Goal: Task Accomplishment & Management: Complete application form

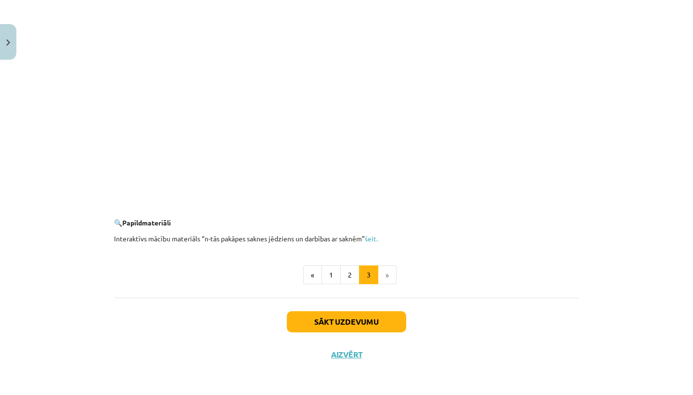
scroll to position [1704, 0]
click at [378, 317] on button "Sākt uzdevumu" at bounding box center [346, 321] width 119 height 21
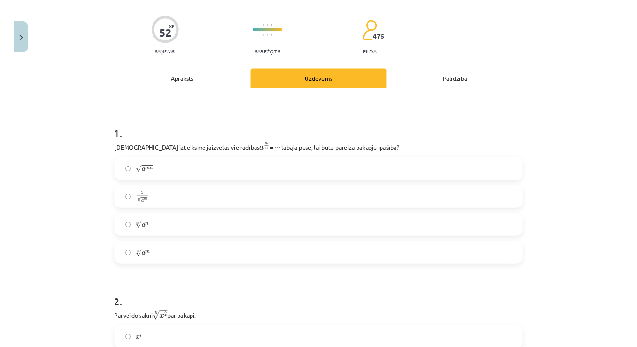
scroll to position [65, 0]
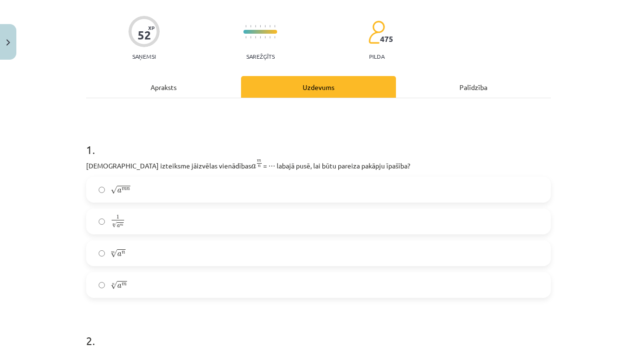
click at [118, 284] on span "a" at bounding box center [119, 286] width 4 height 4
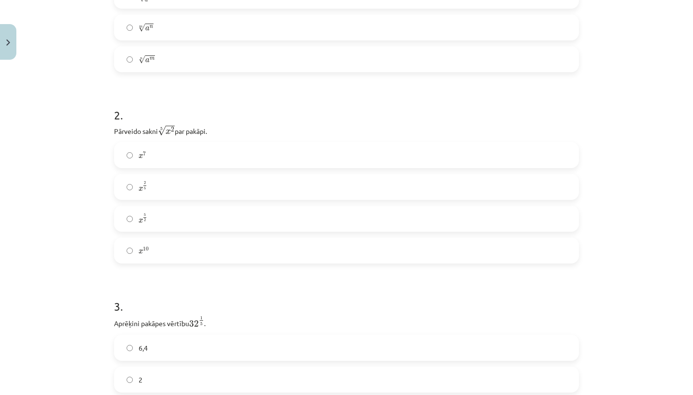
scroll to position [288, 0]
click at [145, 194] on span "x 2 5 x 2 5" at bounding box center [143, 190] width 9 height 12
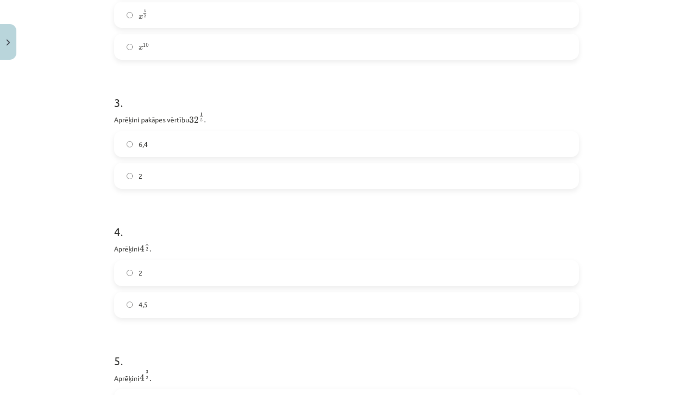
scroll to position [496, 0]
click at [206, 173] on label "2" at bounding box center [346, 174] width 463 height 24
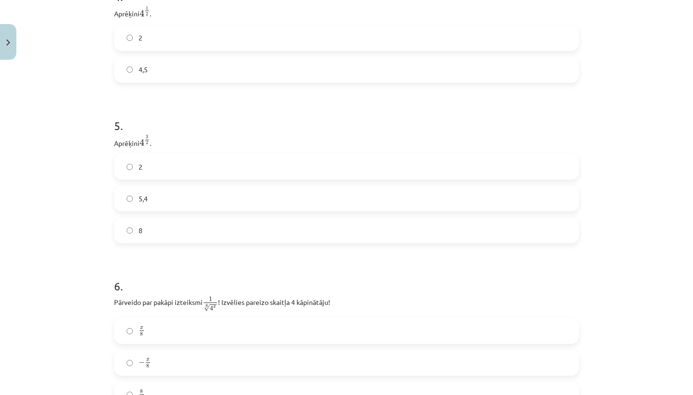
scroll to position [730, 0]
click at [149, 229] on label "8" at bounding box center [346, 229] width 463 height 24
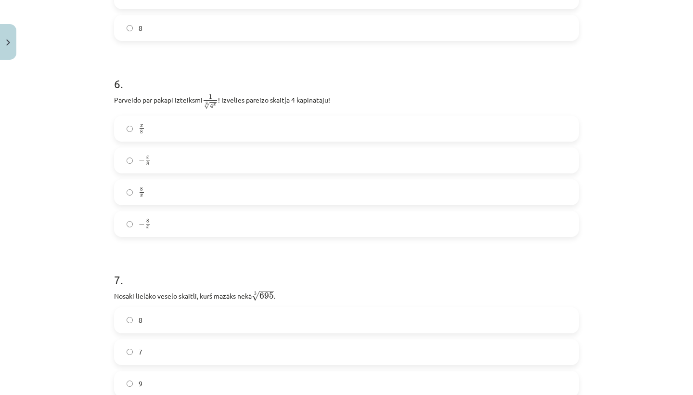
scroll to position [949, 0]
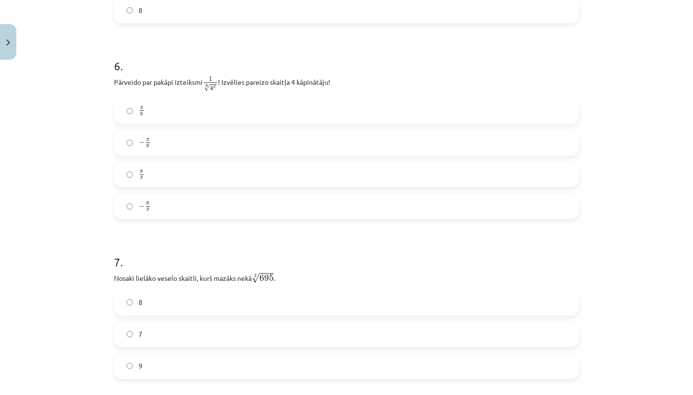
click at [500, 5] on label "8" at bounding box center [346, 10] width 463 height 24
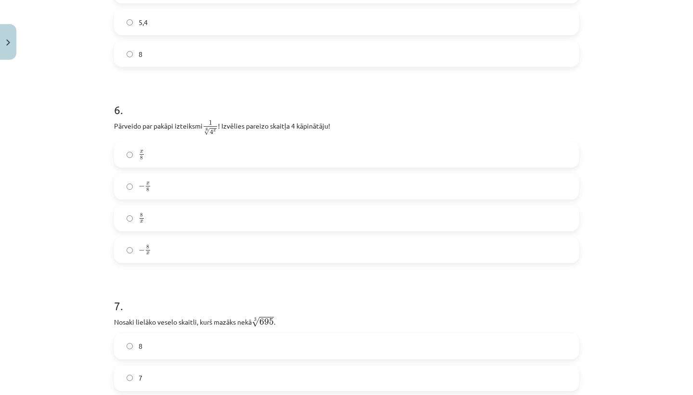
scroll to position [907, 0]
click at [187, 191] on label "− x 8 − x 8" at bounding box center [346, 185] width 463 height 24
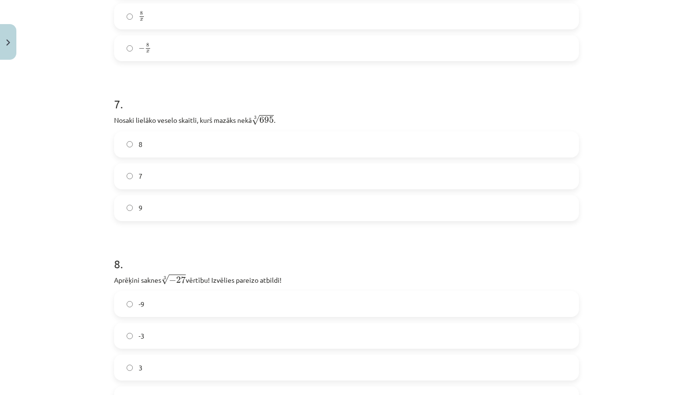
scroll to position [1108, 0]
click at [179, 138] on label "8" at bounding box center [346, 144] width 463 height 24
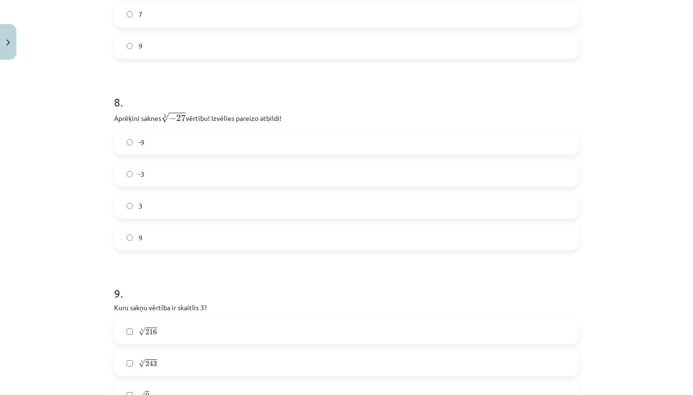
scroll to position [1271, 0]
click at [133, 177] on label "-3" at bounding box center [346, 171] width 463 height 24
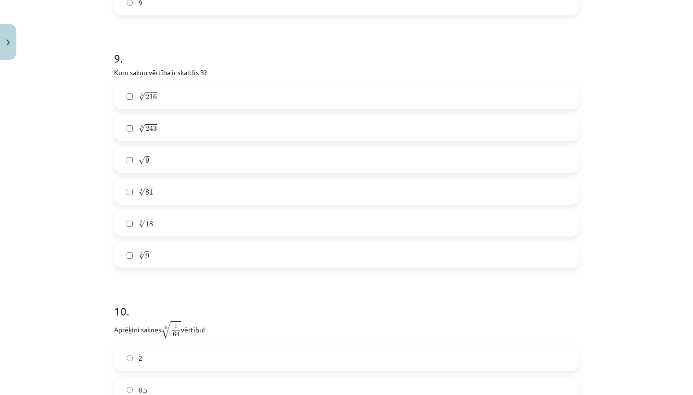
scroll to position [1507, 0]
click at [134, 119] on label "5 √ 243 243 5" at bounding box center [346, 125] width 463 height 24
click at [142, 150] on label "√ 9 9" at bounding box center [346, 157] width 463 height 24
click at [135, 184] on label "4 √ 81 81 4" at bounding box center [346, 189] width 463 height 24
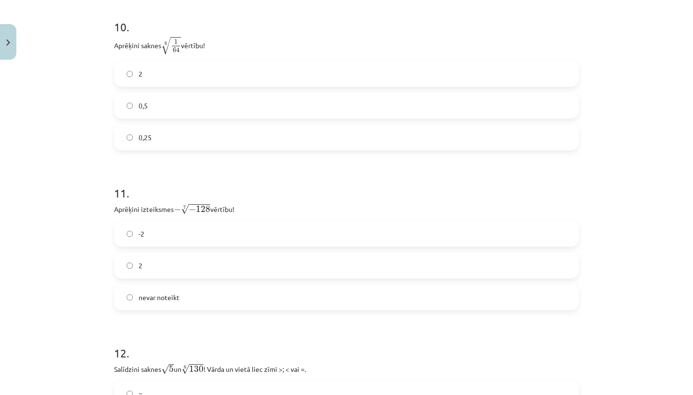
scroll to position [1810, 0]
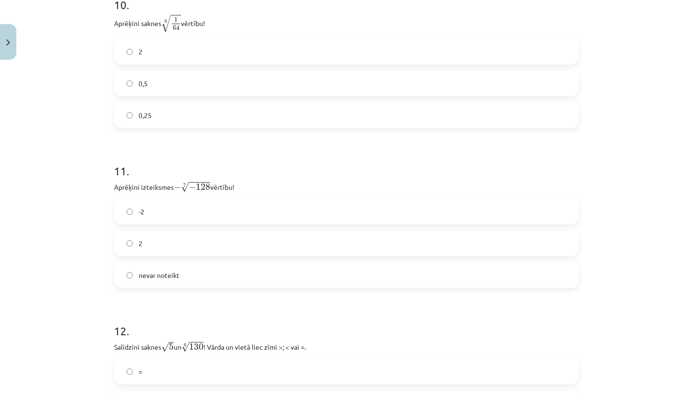
click at [176, 85] on label "0,5" at bounding box center [346, 83] width 463 height 24
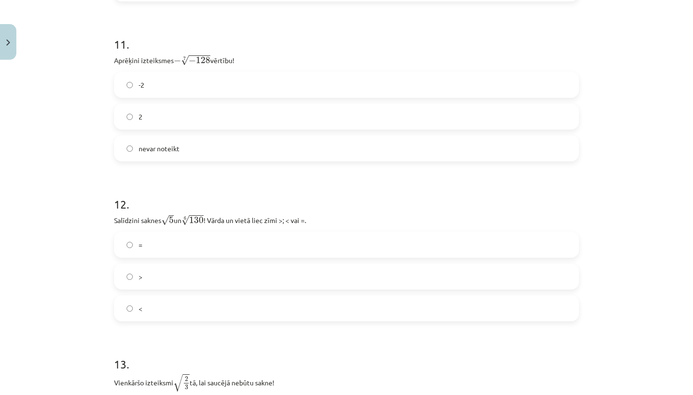
scroll to position [1948, 0]
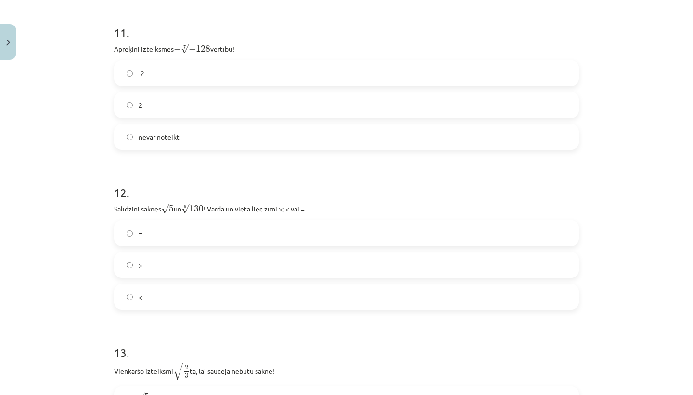
click at [172, 103] on label "2" at bounding box center [346, 105] width 463 height 24
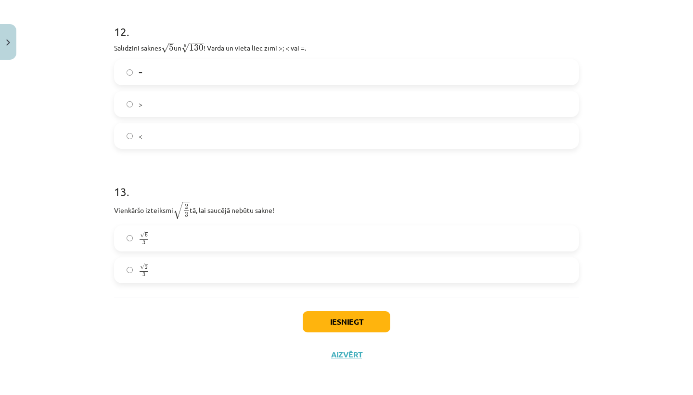
scroll to position [2110, 0]
click at [192, 135] on label "<" at bounding box center [346, 136] width 463 height 24
click at [146, 241] on span "3" at bounding box center [144, 243] width 9 height 4
click at [327, 320] on button "Iesniegt" at bounding box center [347, 321] width 88 height 21
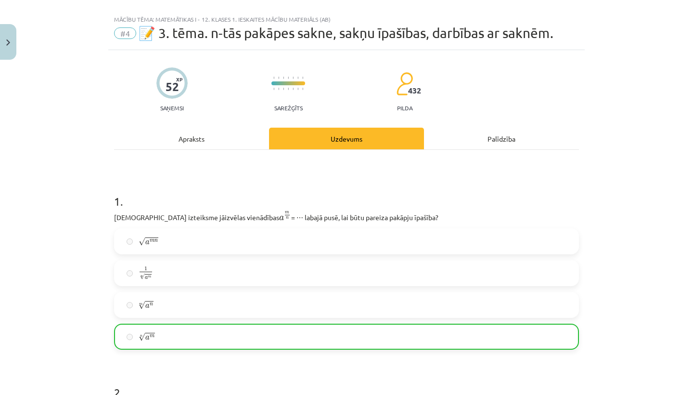
scroll to position [0, 0]
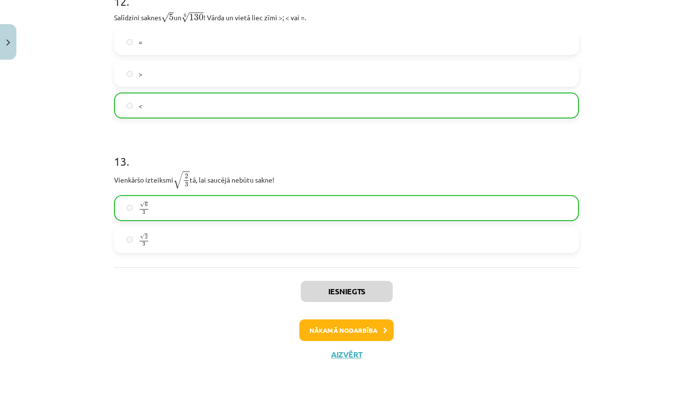
click at [344, 326] on button "Nākamā nodarbība" at bounding box center [346, 330] width 94 height 22
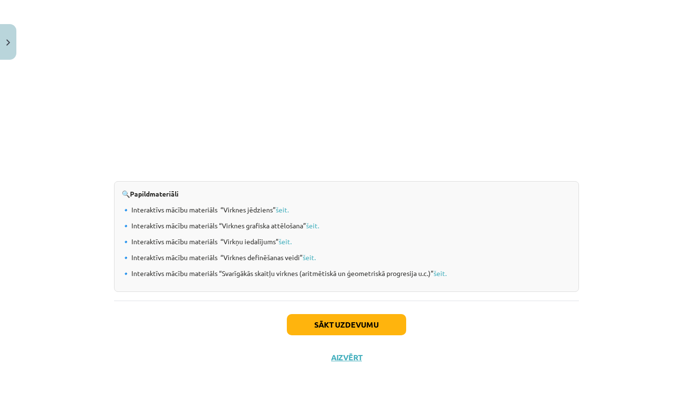
scroll to position [951, 0]
click at [316, 319] on button "Sākt uzdevumu" at bounding box center [346, 325] width 119 height 21
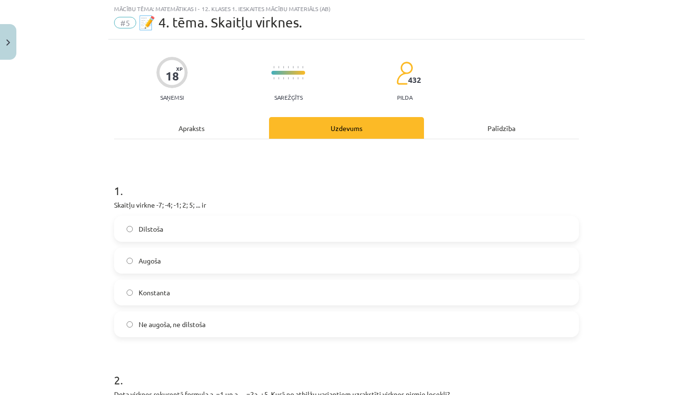
scroll to position [24, 0]
click at [128, 268] on label "Augoša" at bounding box center [346, 261] width 463 height 24
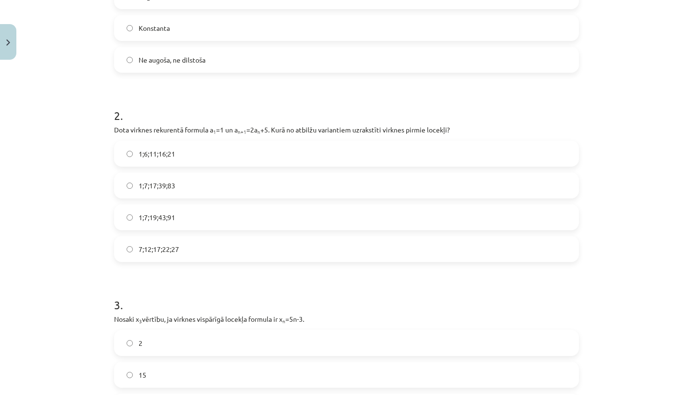
scroll to position [290, 0]
click at [147, 227] on label "1;7;19;43;91" at bounding box center [346, 216] width 463 height 24
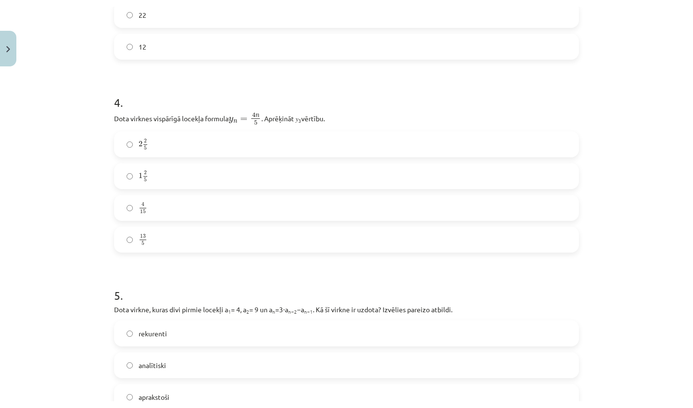
scroll to position [691, 0]
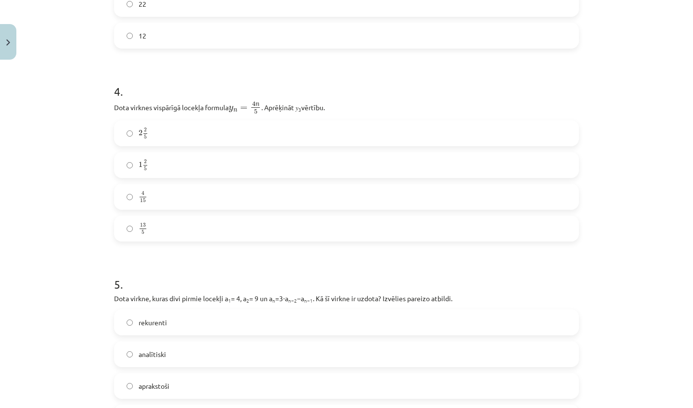
click at [254, 139] on label "2 2 5 2 2 5" at bounding box center [346, 133] width 463 height 24
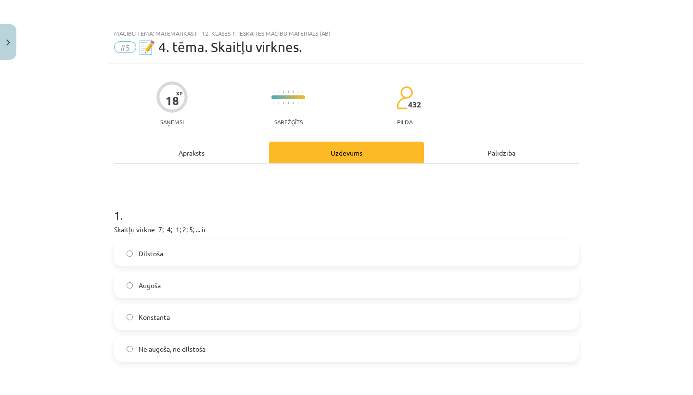
scroll to position [0, 0]
click at [212, 154] on div "Apraksts" at bounding box center [191, 152] width 155 height 22
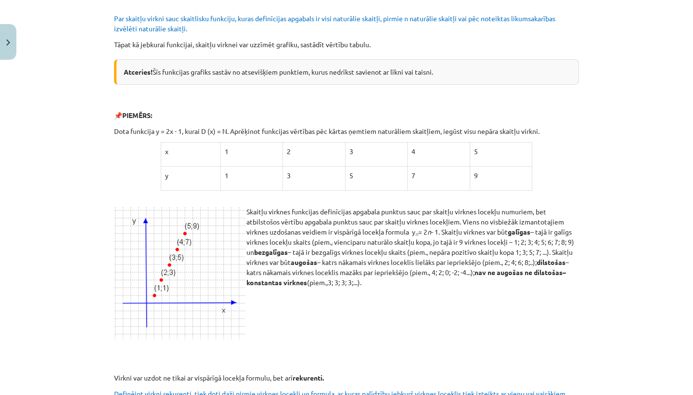
scroll to position [280, 0]
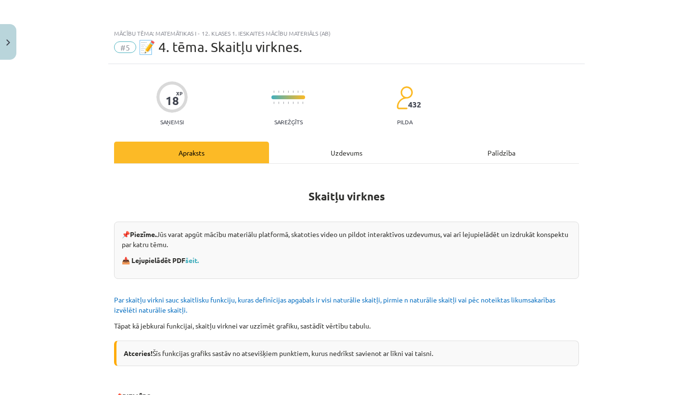
click at [345, 157] on div "Uzdevums" at bounding box center [346, 152] width 155 height 22
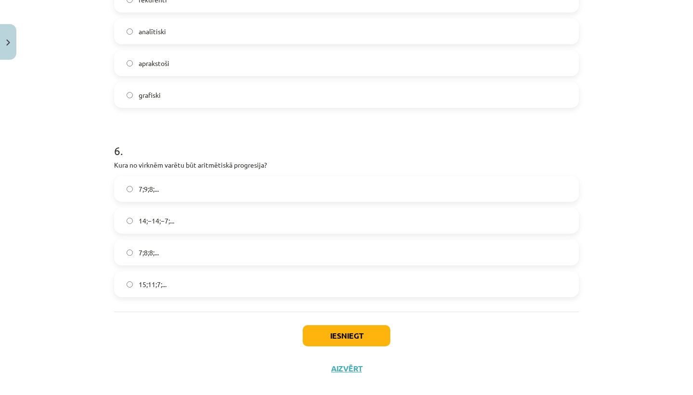
scroll to position [1015, 0]
click at [147, 285] on span "15;11;7;..." at bounding box center [153, 283] width 28 height 10
click at [344, 338] on button "Iesniegt" at bounding box center [347, 334] width 88 height 21
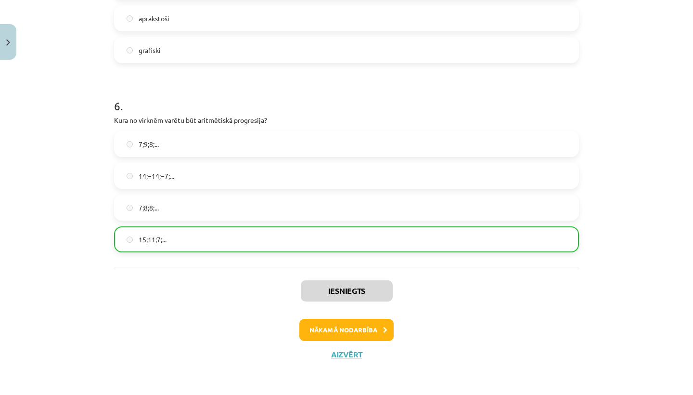
click at [320, 326] on button "Nākamā nodarbība" at bounding box center [346, 330] width 94 height 22
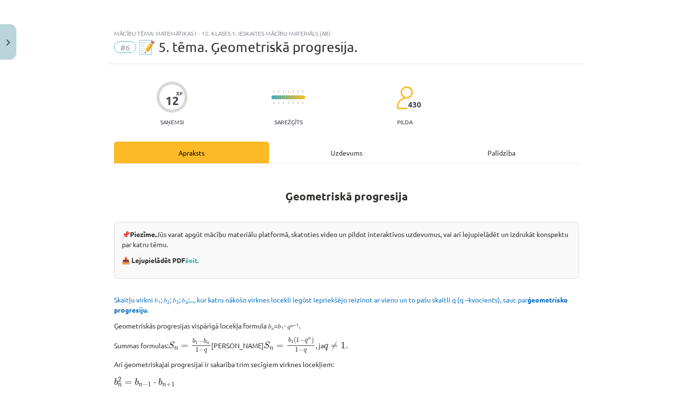
scroll to position [0, 0]
click at [306, 142] on div "Uzdevums" at bounding box center [346, 152] width 155 height 22
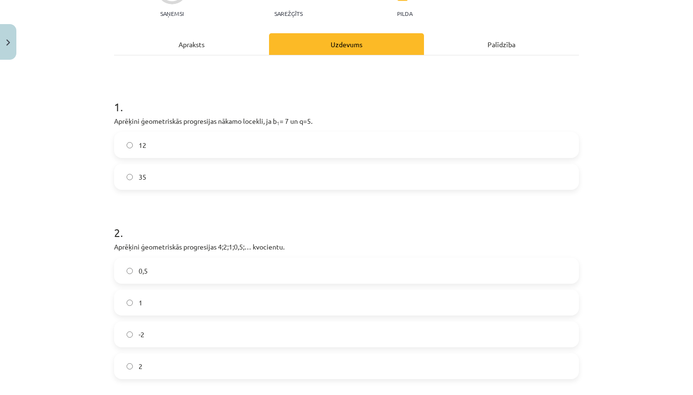
scroll to position [109, 0]
click at [186, 44] on div "Apraksts" at bounding box center [191, 44] width 155 height 22
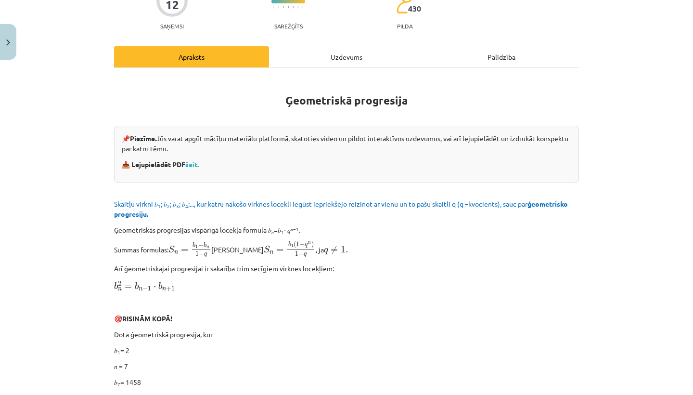
scroll to position [97, 0]
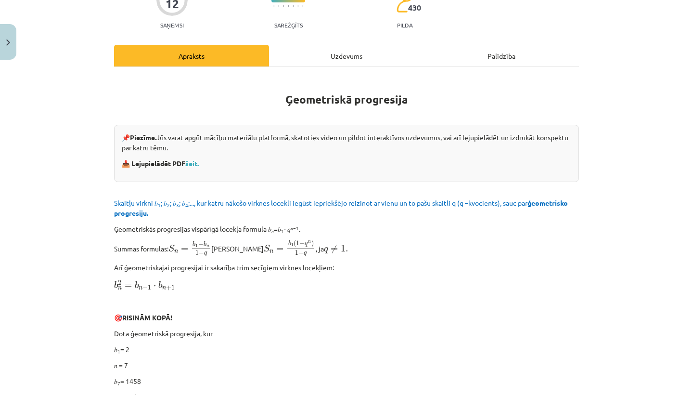
click at [342, 53] on div "Uzdevums" at bounding box center [346, 56] width 155 height 22
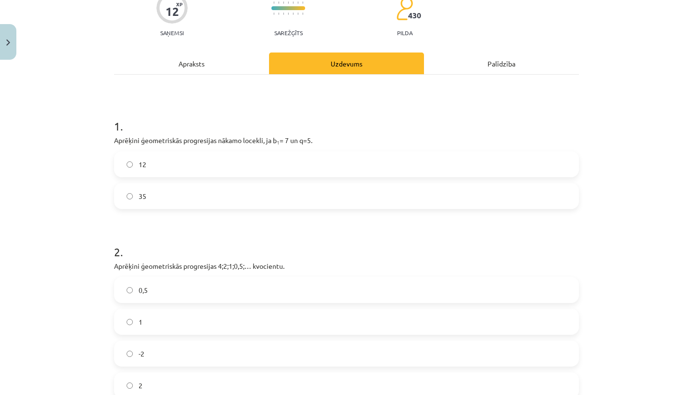
scroll to position [89, 0]
click at [135, 184] on label "35" at bounding box center [346, 195] width 463 height 24
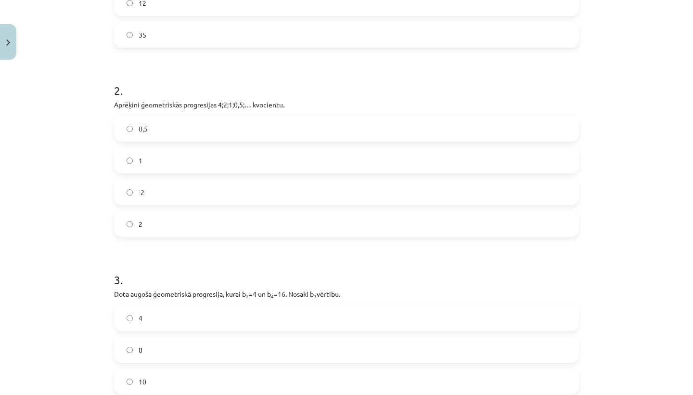
scroll to position [251, 0]
click at [173, 132] on label "0,5" at bounding box center [346, 127] width 463 height 24
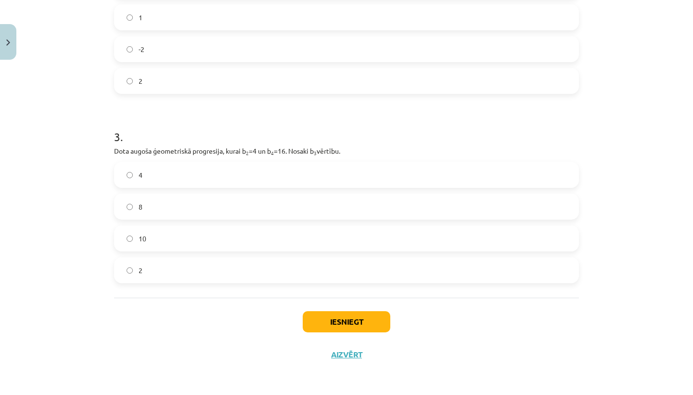
scroll to position [395, 0]
click at [123, 198] on label "8" at bounding box center [346, 206] width 463 height 24
click at [352, 319] on button "Iesniegt" at bounding box center [347, 321] width 88 height 21
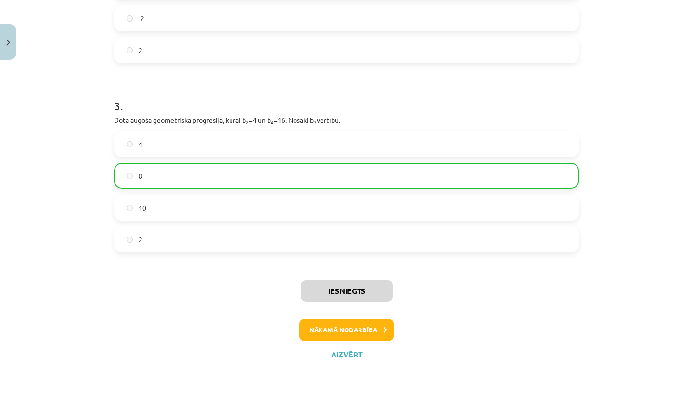
click at [347, 323] on button "Nākamā nodarbība" at bounding box center [346, 330] width 94 height 22
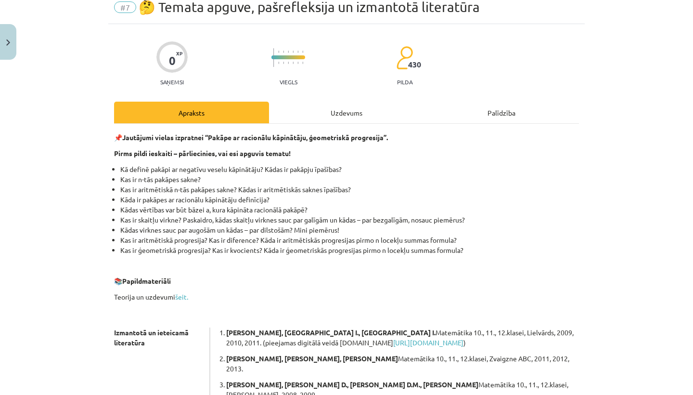
scroll to position [15, 0]
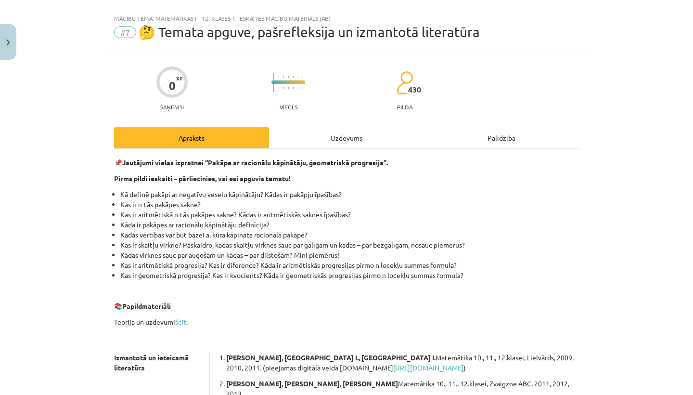
click at [346, 135] on div "Uzdevums" at bounding box center [346, 138] width 155 height 22
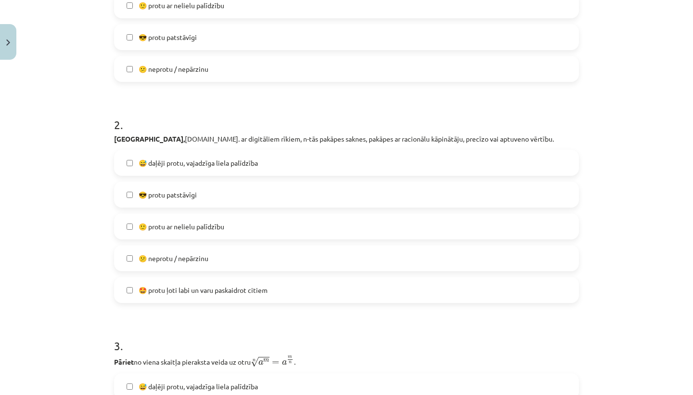
scroll to position [318, 0]
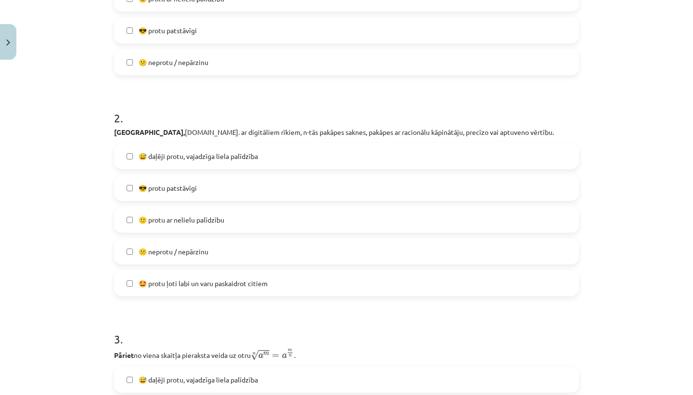
click at [164, 156] on span "😅 daļēji protu, vajadzīga liela palīdzība" at bounding box center [198, 156] width 119 height 10
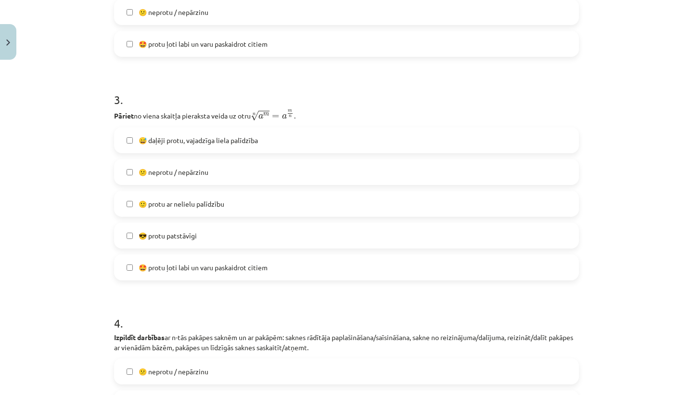
scroll to position [559, 0]
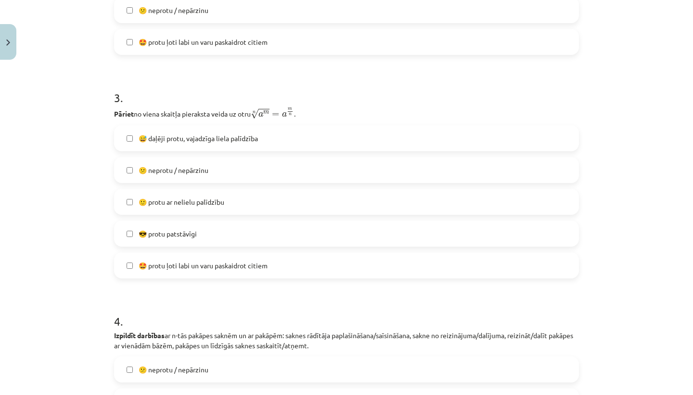
click at [148, 202] on span "🙂 protu ar nelielu palīdzību" at bounding box center [182, 202] width 86 height 10
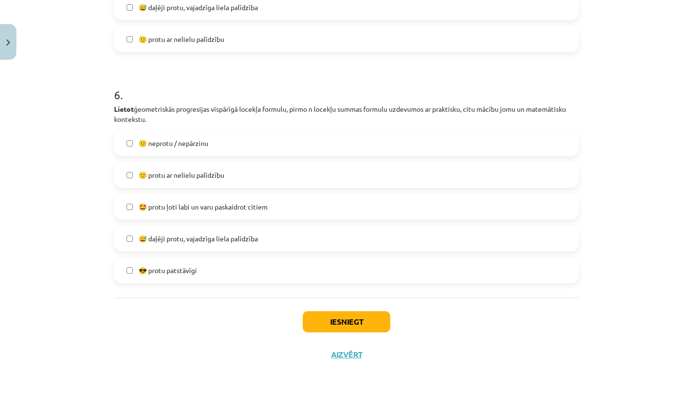
scroll to position [1239, 0]
click at [146, 274] on label "😎 protu patstāvīgi" at bounding box center [346, 270] width 463 height 24
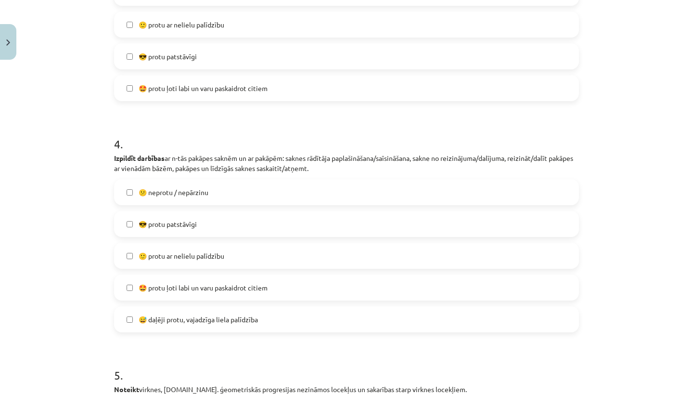
scroll to position [739, 0]
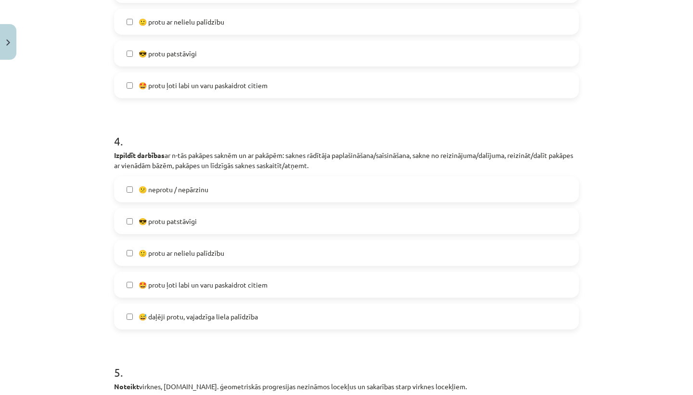
click at [177, 321] on span "😅 daļēji protu, vajadzīga liela palīdzība" at bounding box center [198, 316] width 119 height 10
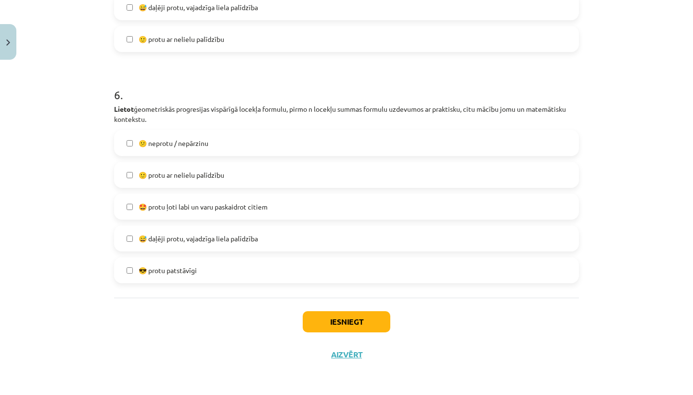
scroll to position [1239, 0]
click at [322, 318] on button "Iesniegt" at bounding box center [347, 321] width 88 height 21
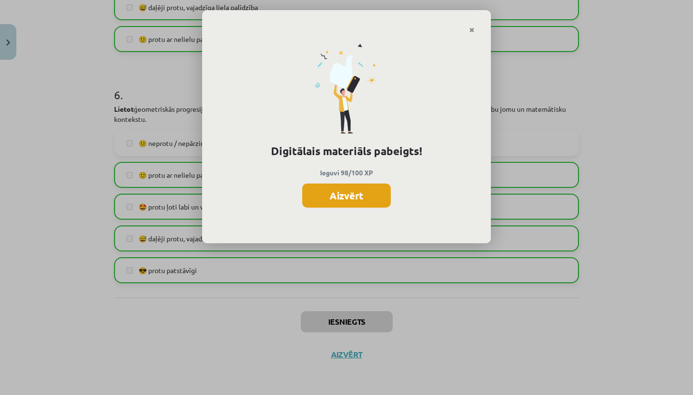
click at [329, 199] on button "Aizvērt" at bounding box center [346, 195] width 89 height 24
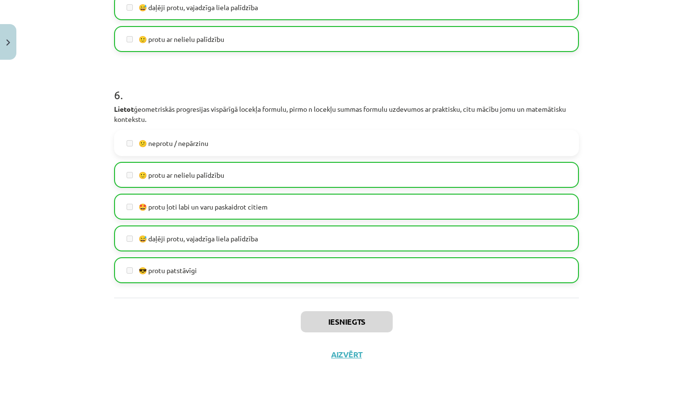
click at [11, 45] on button "Close" at bounding box center [8, 42] width 16 height 36
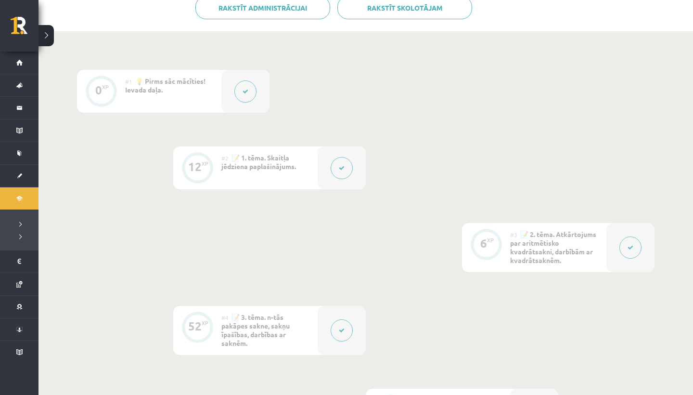
scroll to position [246, 0]
click at [330, 166] on div at bounding box center [342, 168] width 48 height 43
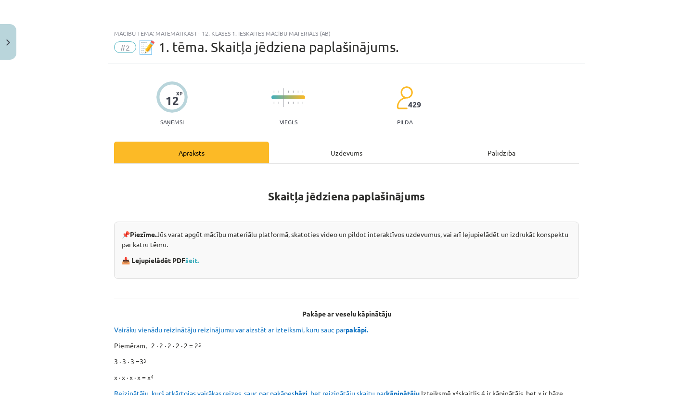
click at [366, 156] on div "Uzdevums" at bounding box center [346, 152] width 155 height 22
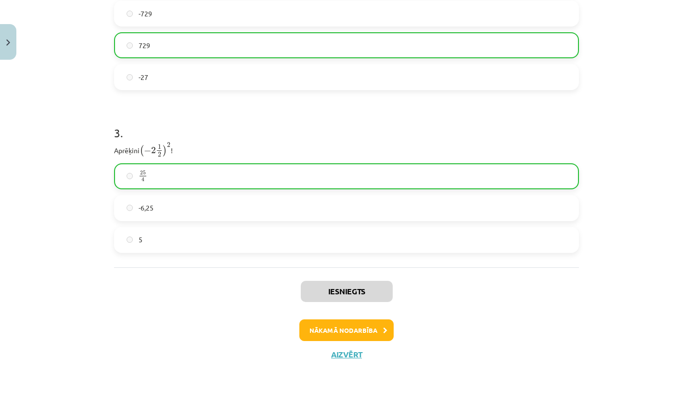
click at [340, 333] on button "Nākamā nodarbība" at bounding box center [346, 330] width 94 height 22
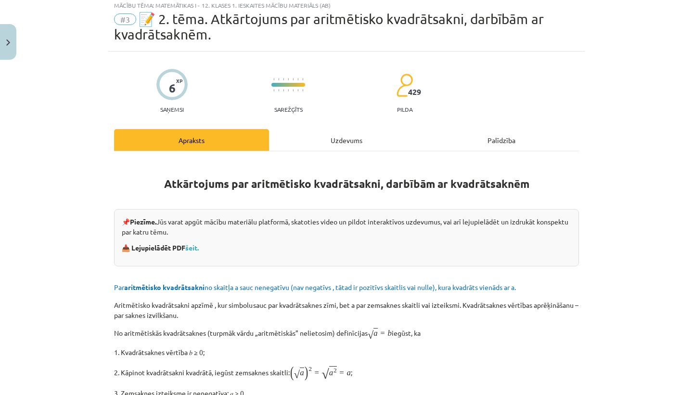
scroll to position [24, 0]
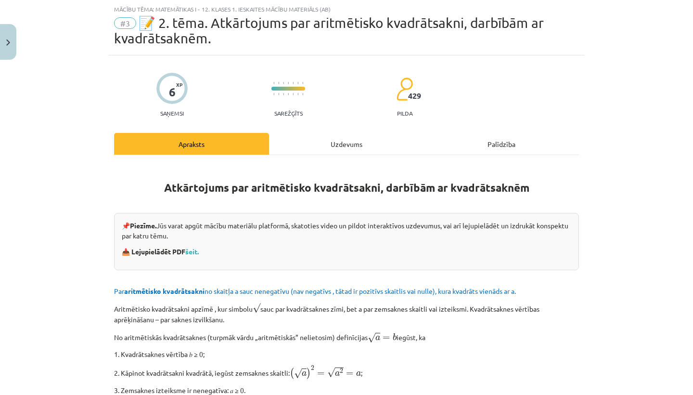
click at [330, 149] on div "Uzdevums" at bounding box center [346, 144] width 155 height 22
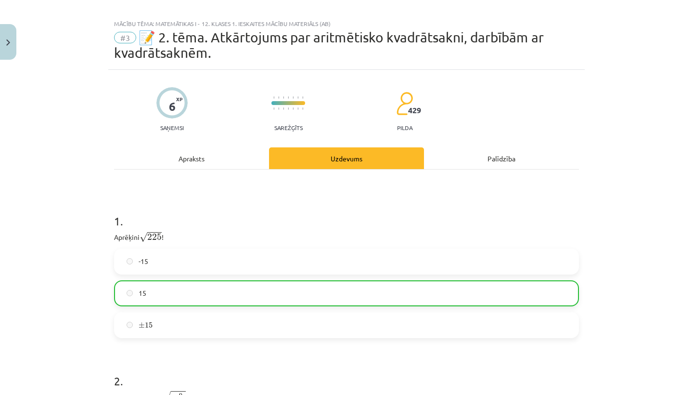
scroll to position [0, 0]
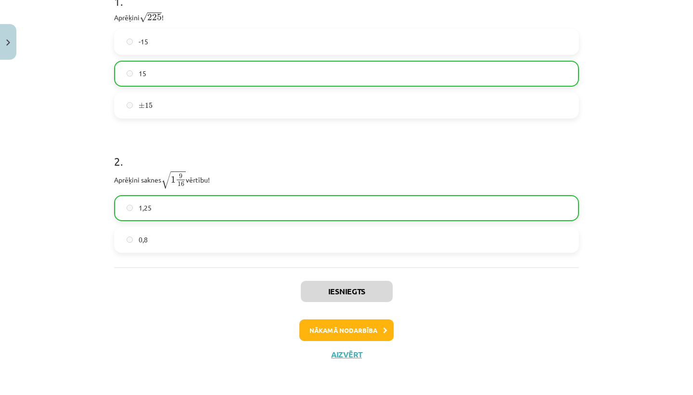
click at [328, 327] on button "Nākamā nodarbība" at bounding box center [346, 330] width 94 height 22
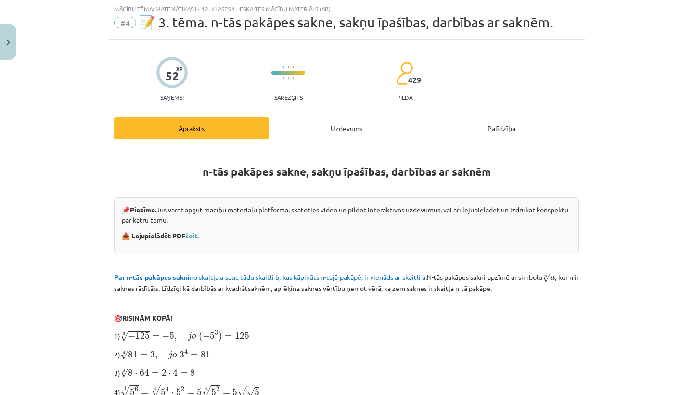
click at [316, 135] on div "Uzdevums" at bounding box center [346, 128] width 155 height 22
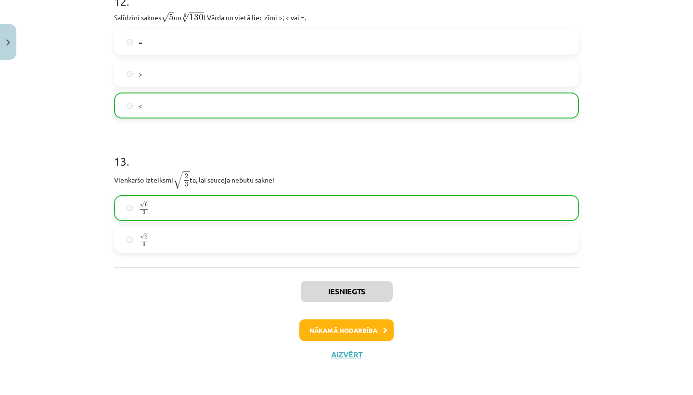
click at [326, 326] on button "Nākamā nodarbība" at bounding box center [346, 330] width 94 height 22
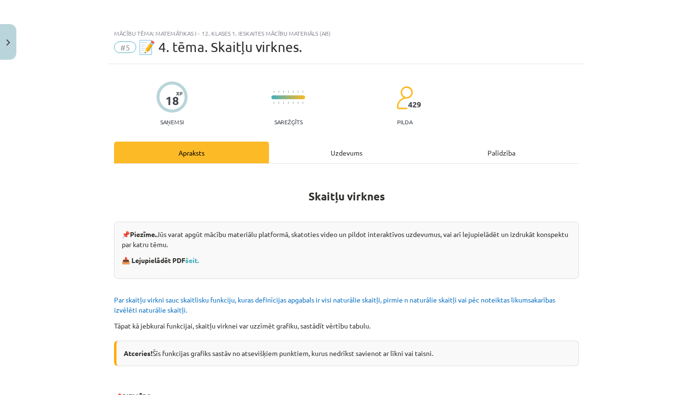
click at [346, 149] on div "Uzdevums" at bounding box center [346, 152] width 155 height 22
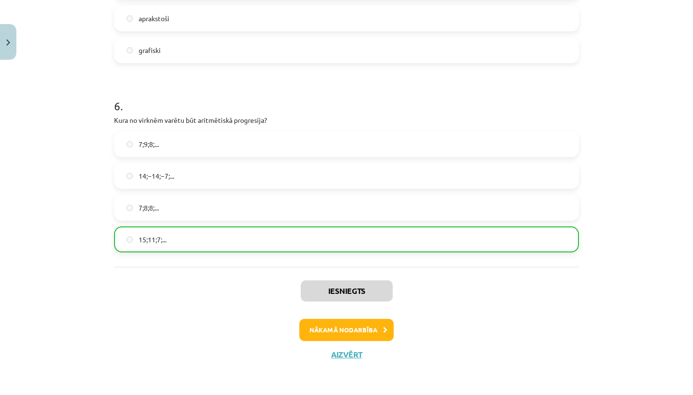
click at [374, 332] on button "Nākamā nodarbība" at bounding box center [346, 330] width 94 height 22
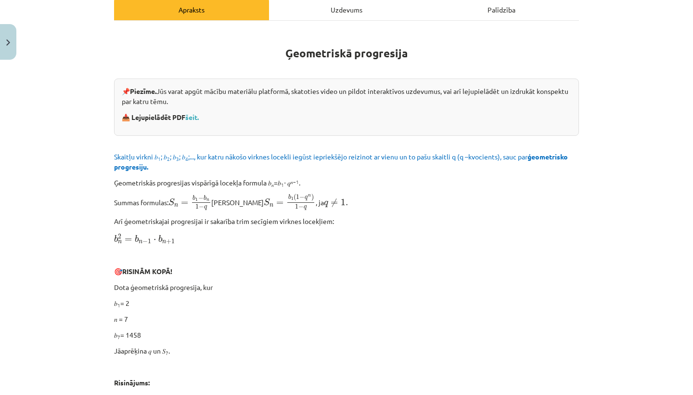
scroll to position [145, 0]
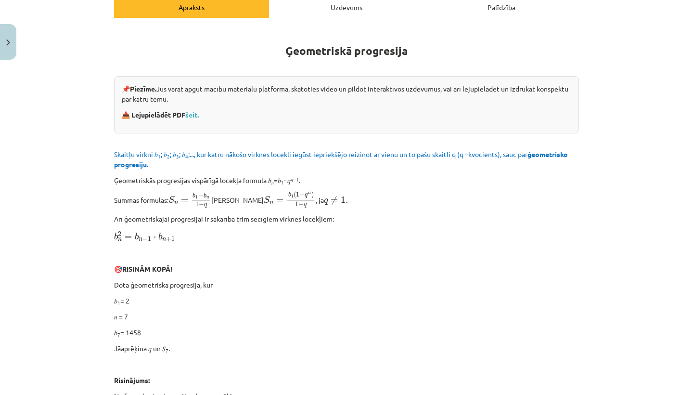
click at [329, 8] on div "Uzdevums" at bounding box center [346, 7] width 155 height 22
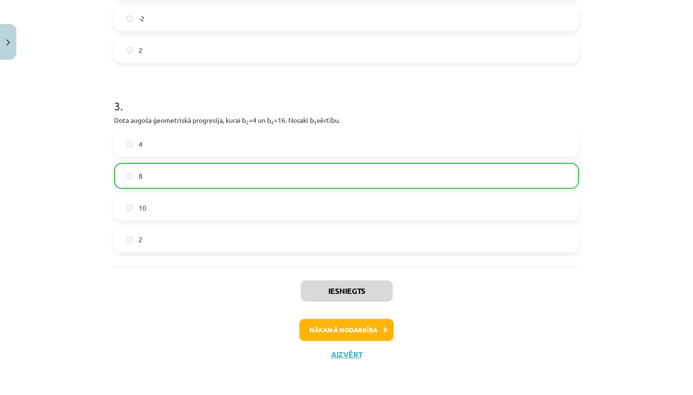
scroll to position [425, 0]
click at [343, 350] on button "Aizvērt" at bounding box center [346, 354] width 37 height 10
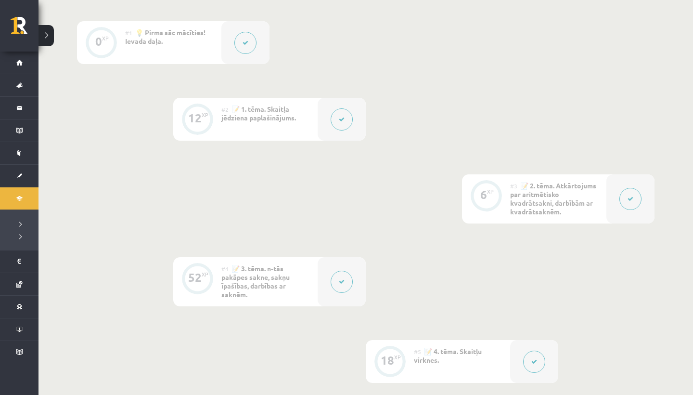
scroll to position [276, 0]
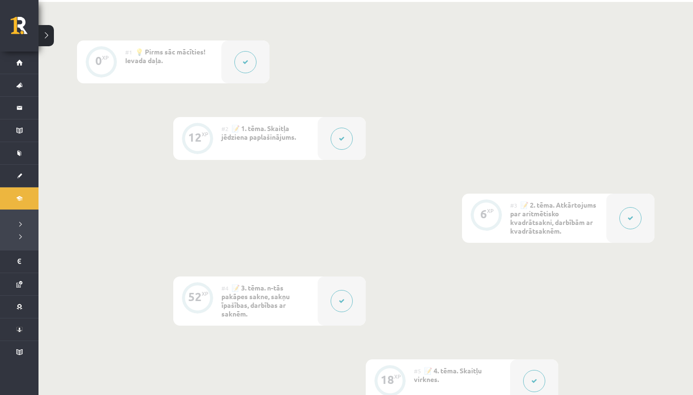
click at [344, 143] on button at bounding box center [342, 139] width 22 height 22
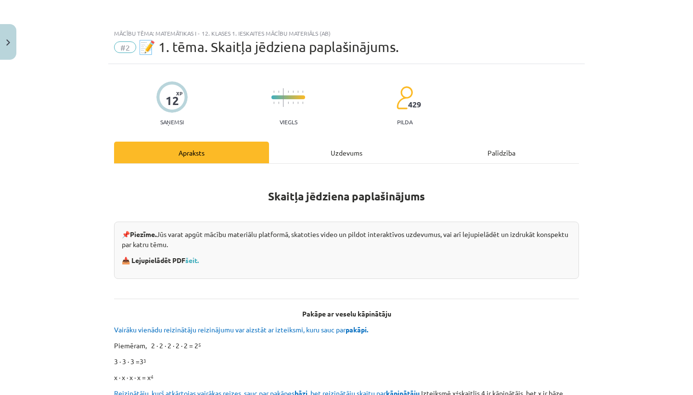
click at [332, 155] on div "Uzdevums" at bounding box center [346, 152] width 155 height 22
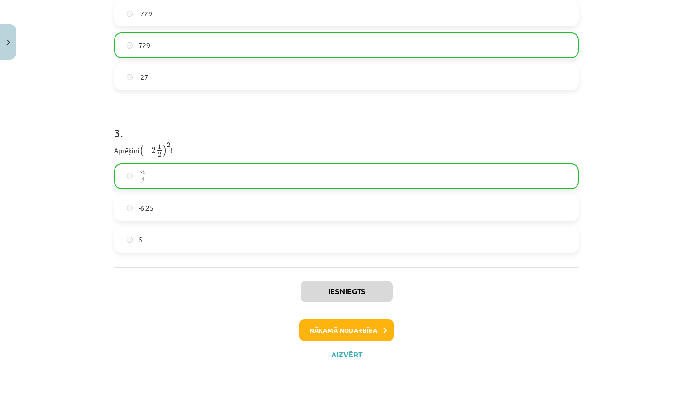
scroll to position [559, 0]
click at [320, 331] on button "Nākamā nodarbība" at bounding box center [346, 330] width 94 height 22
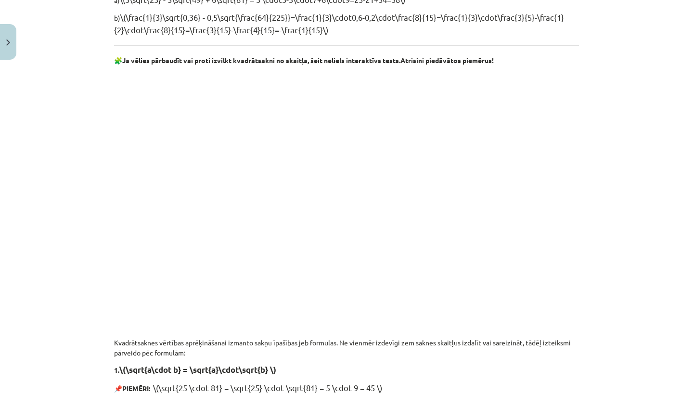
scroll to position [24, 0]
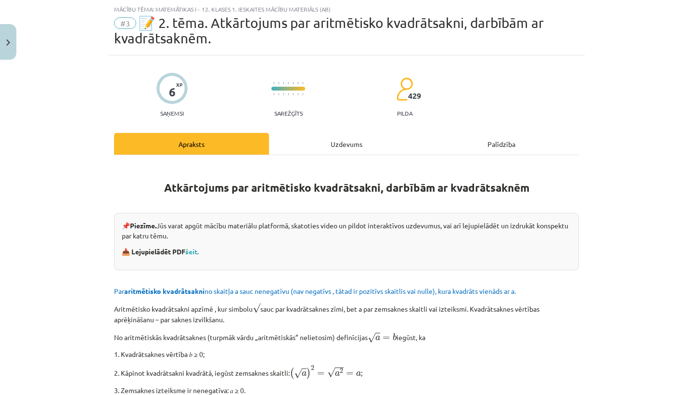
click at [342, 139] on div "Uzdevums" at bounding box center [346, 144] width 155 height 22
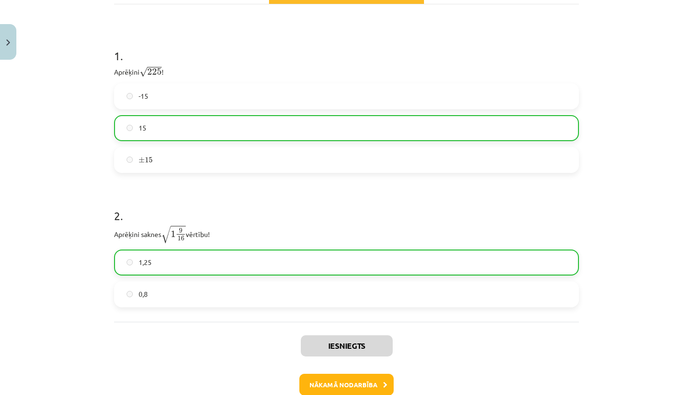
scroll to position [183, 0]
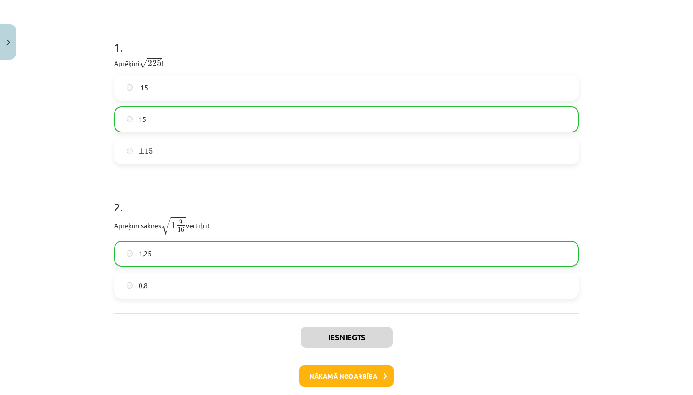
click at [338, 375] on button "Nākamā nodarbība" at bounding box center [346, 376] width 94 height 22
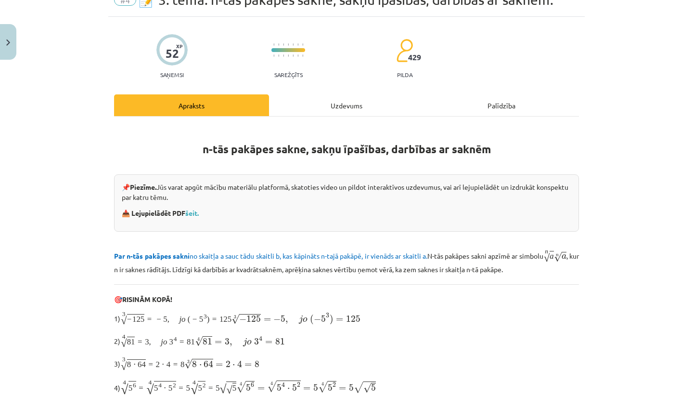
scroll to position [24, 0]
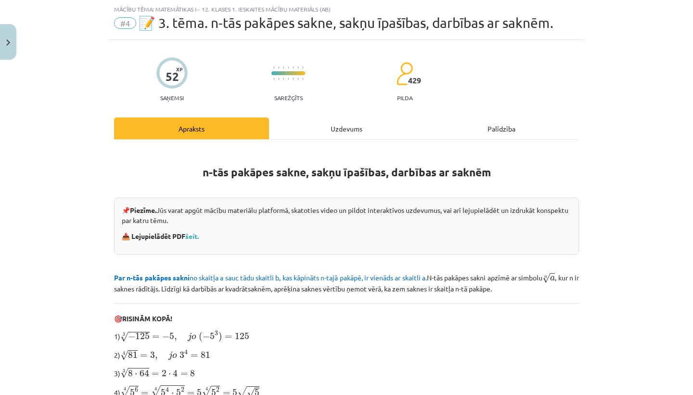
click at [342, 120] on div "Uzdevums" at bounding box center [346, 128] width 155 height 22
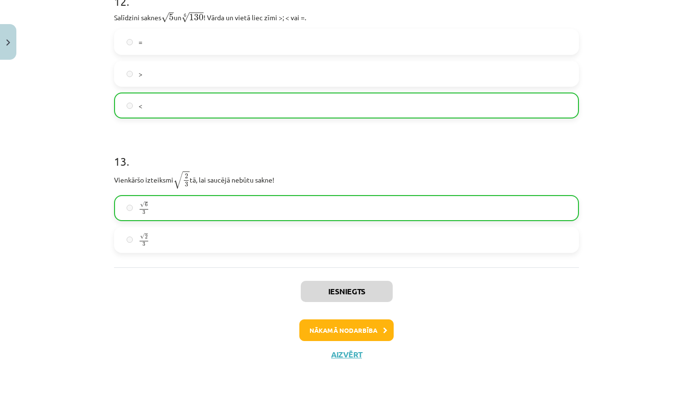
click at [343, 334] on button "Nākamā nodarbība" at bounding box center [346, 330] width 94 height 22
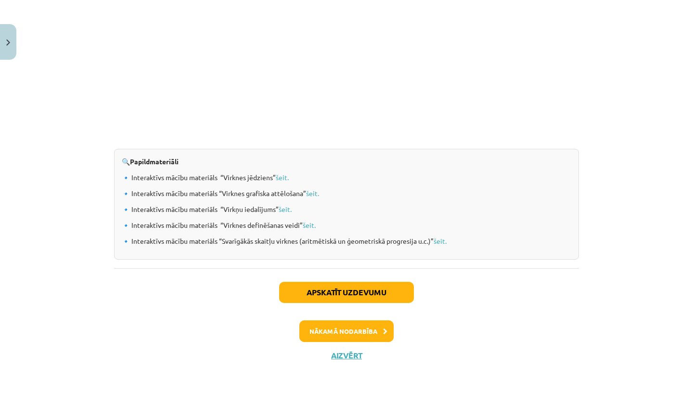
click at [310, 298] on button "Apskatīt uzdevumu" at bounding box center [346, 291] width 135 height 21
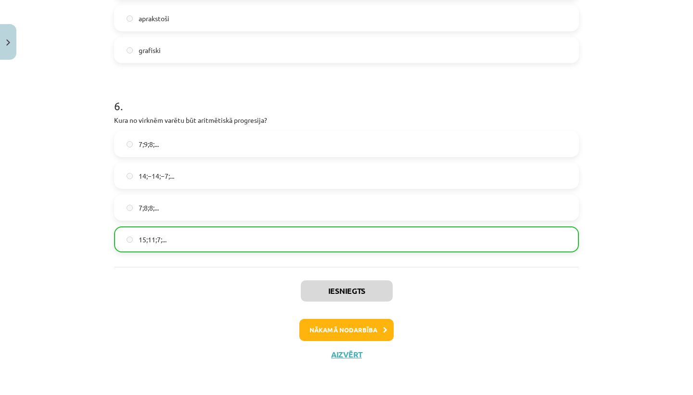
scroll to position [1060, 0]
click at [8, 43] on img "Close" at bounding box center [8, 42] width 4 height 6
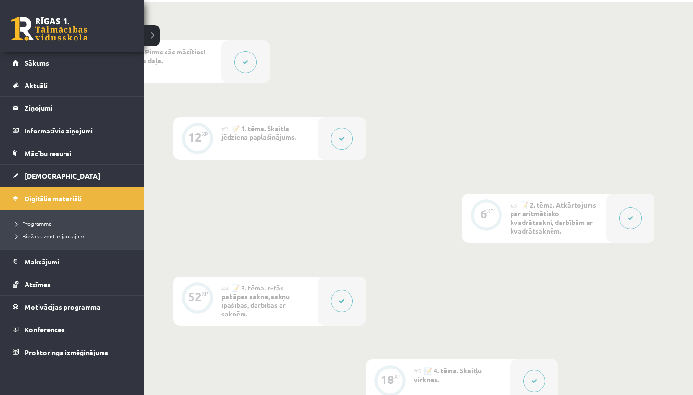
click at [37, 16] on div "0 Dāvanas 2829 mP 17 xp" at bounding box center [72, 25] width 144 height 51
click at [44, 26] on link at bounding box center [49, 29] width 77 height 24
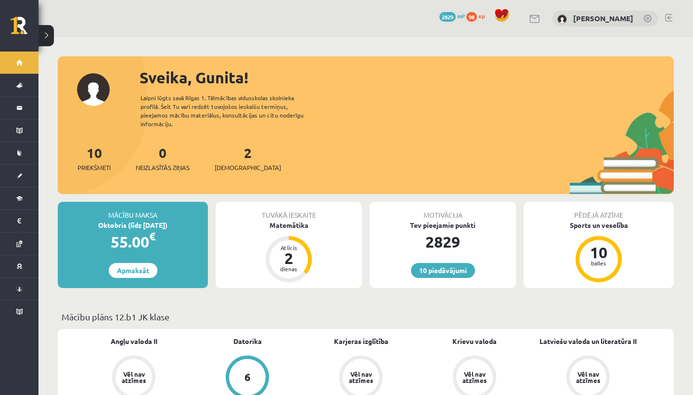
click at [237, 153] on div "2 Ieskaites" at bounding box center [248, 157] width 66 height 30
click at [237, 163] on span "[DEMOGRAPHIC_DATA]" at bounding box center [248, 168] width 66 height 10
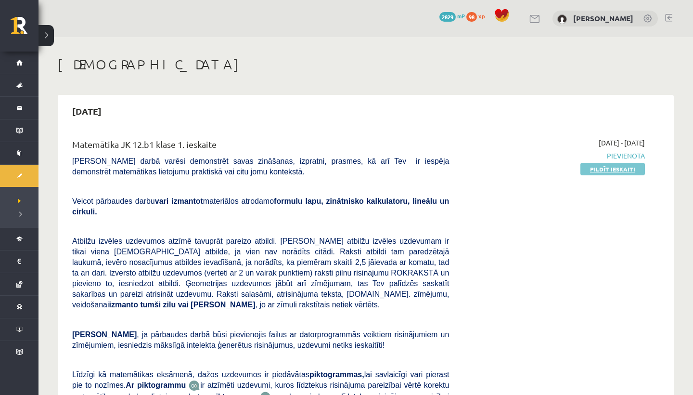
click at [600, 168] on link "Pildīt ieskaiti" at bounding box center [612, 169] width 64 height 13
